Goal: Task Accomplishment & Management: Use online tool/utility

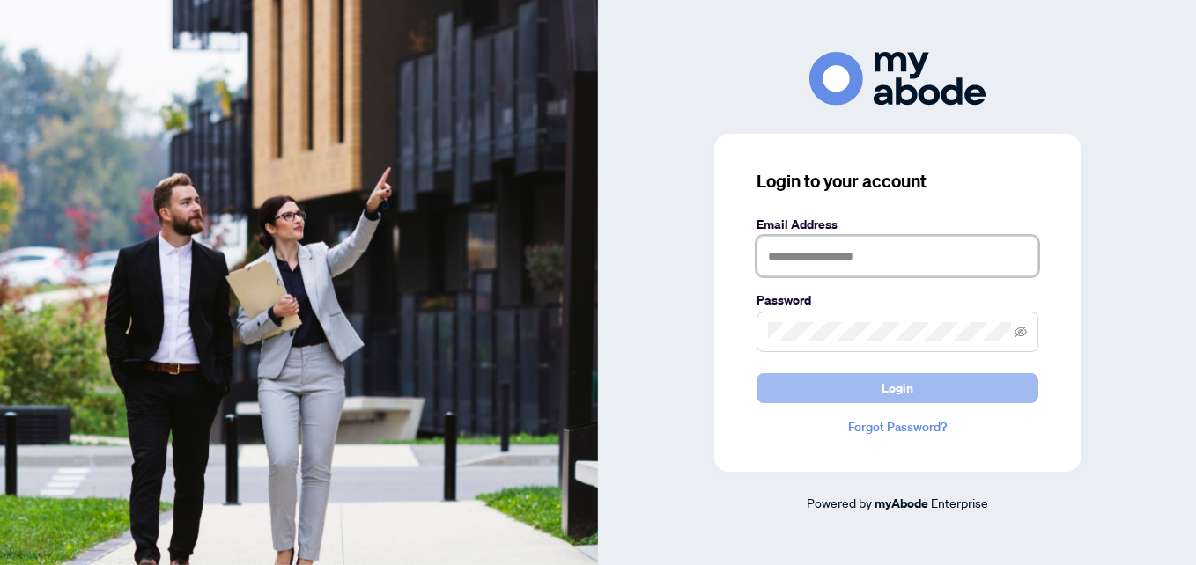
type input "**********"
click at [974, 390] on button "Login" at bounding box center [897, 388] width 282 height 30
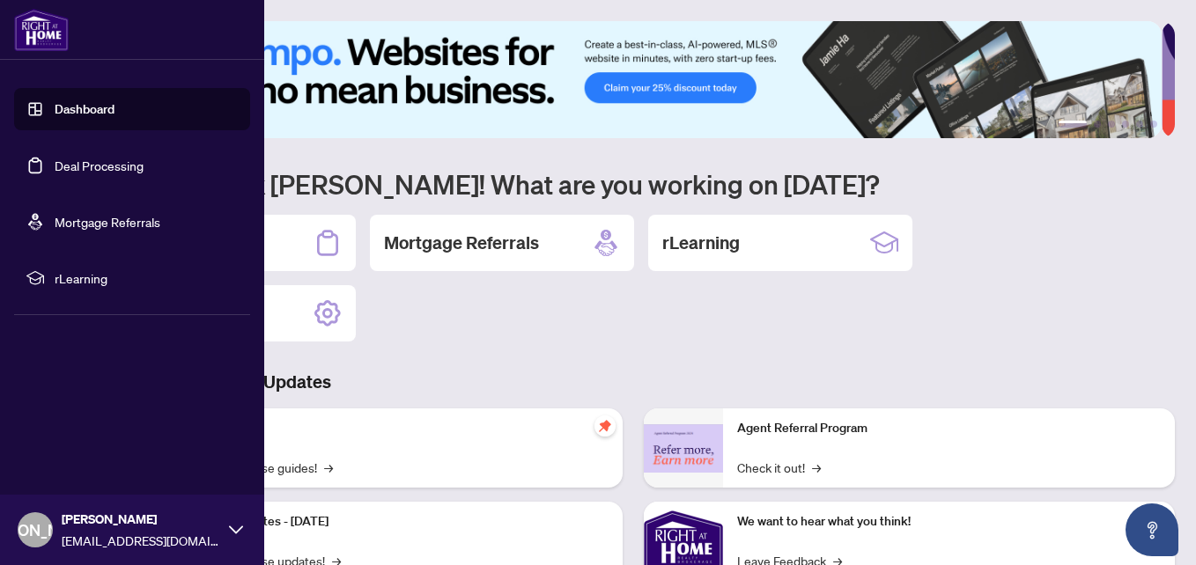
click at [65, 162] on link "Deal Processing" at bounding box center [99, 166] width 89 height 16
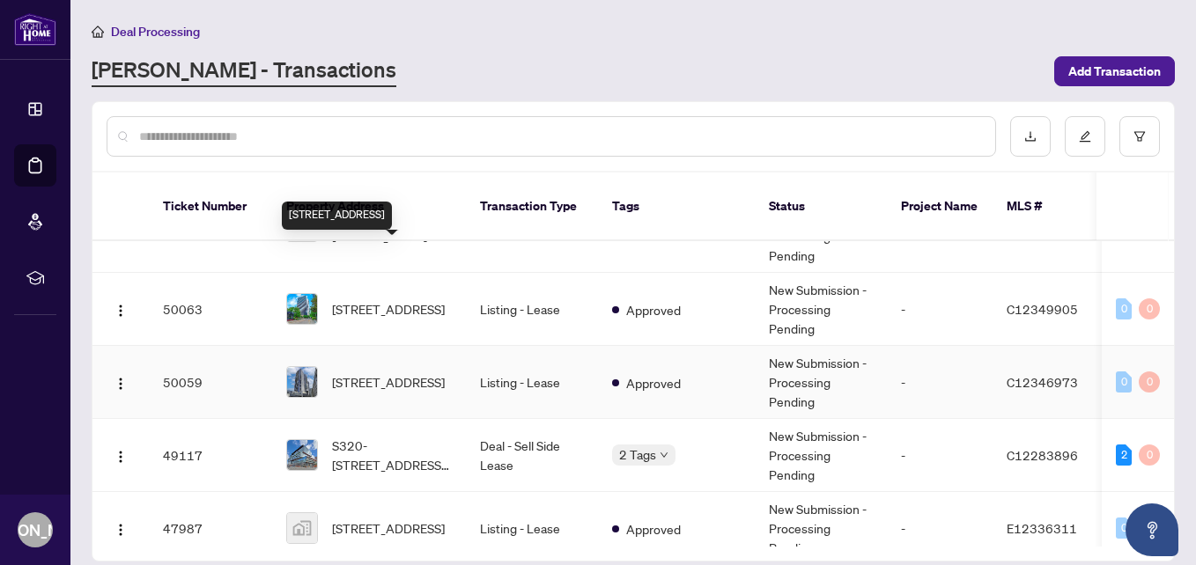
scroll to position [440, 0]
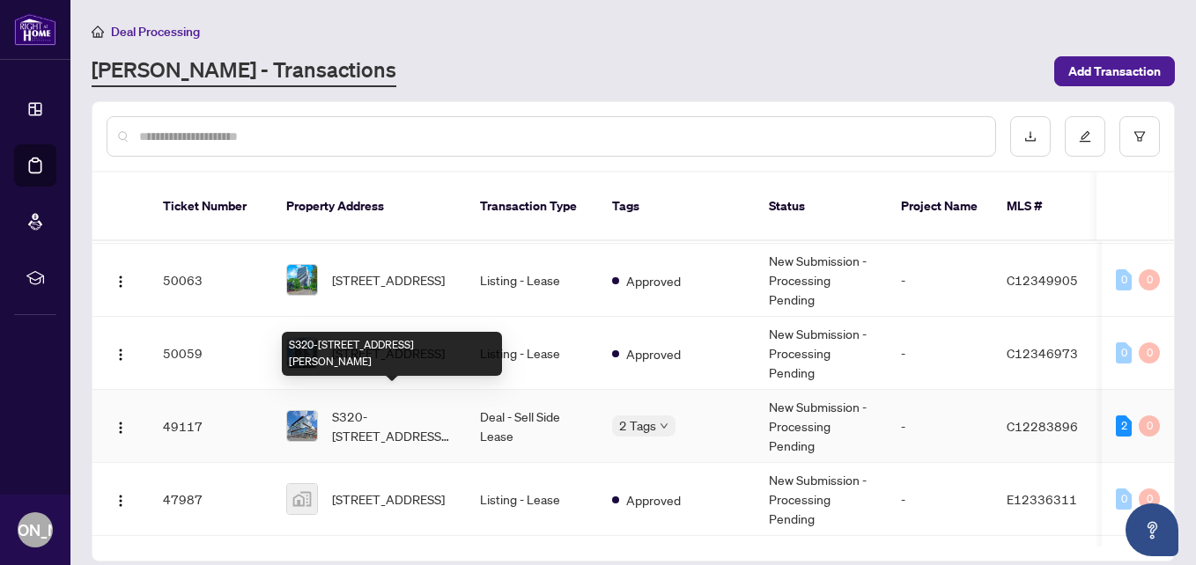
click at [423, 414] on span "S320-35 Rolling Mills Rd, Toronto, Ontario M5A 0V6, Canada" at bounding box center [392, 426] width 120 height 39
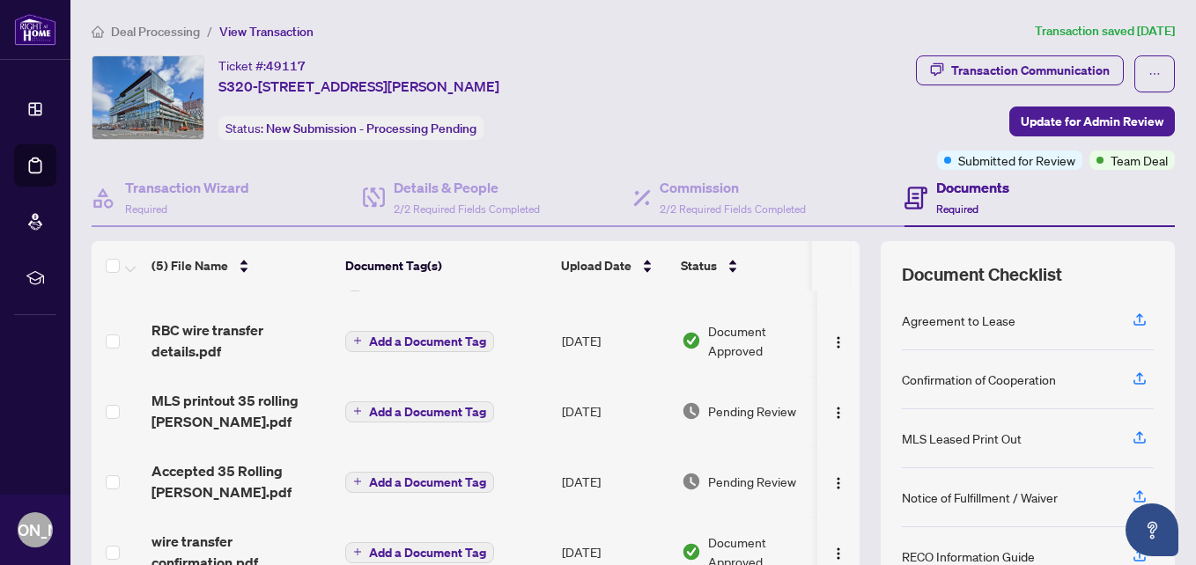
scroll to position [172, 0]
